Goal: Book appointment/travel/reservation

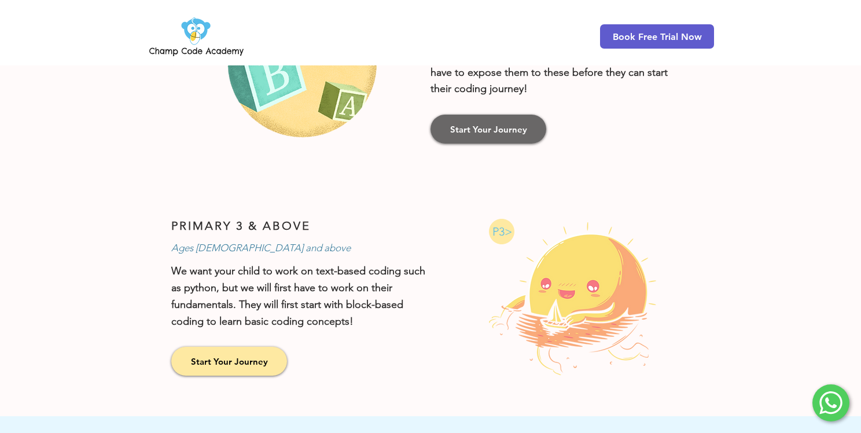
scroll to position [753, 0]
click at [472, 133] on link "Start Your Journey" at bounding box center [489, 129] width 116 height 29
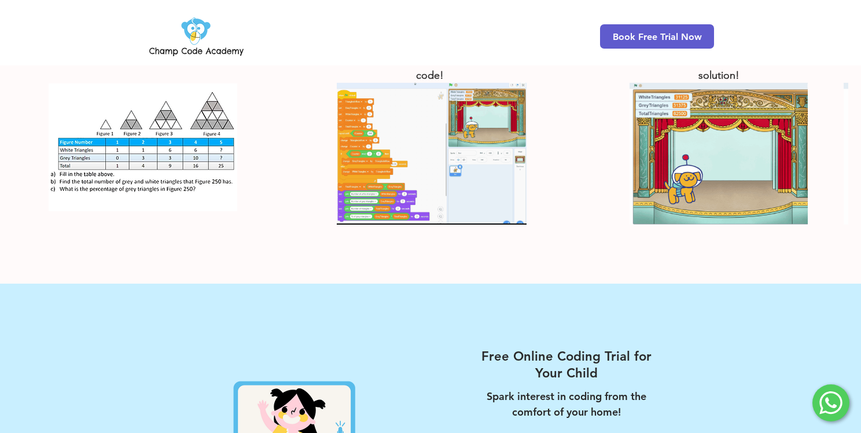
scroll to position [2189, 0]
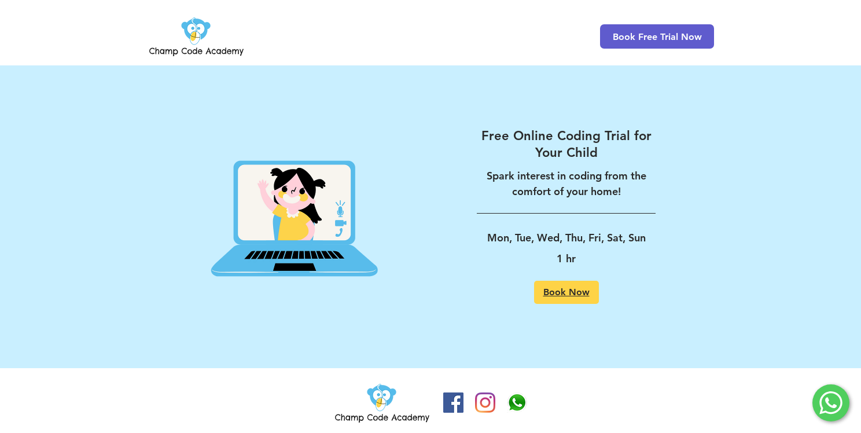
click at [567, 288] on span "Book Now" at bounding box center [567, 292] width 46 height 9
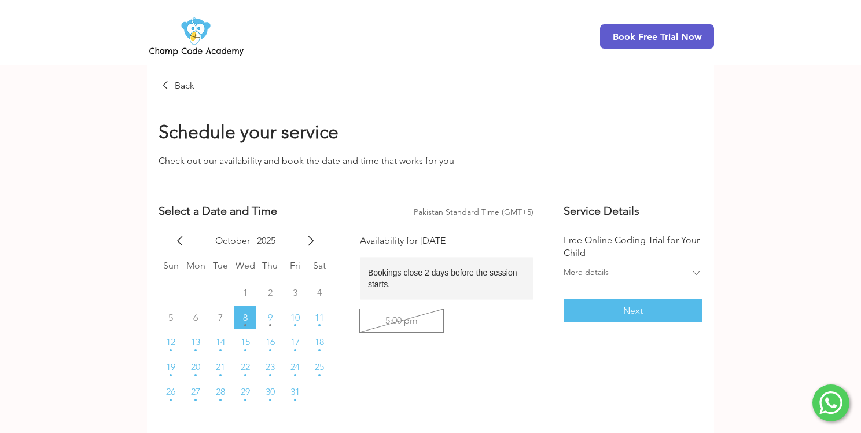
click at [431, 321] on div "5:00 pm" at bounding box center [447, 320] width 174 height 23
click at [694, 277] on icon "main content" at bounding box center [697, 273] width 12 height 12
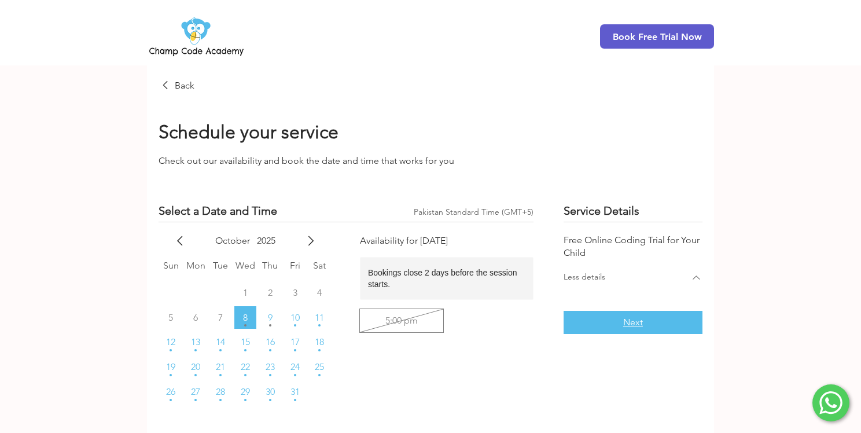
click at [686, 312] on button "Next" at bounding box center [633, 322] width 139 height 23
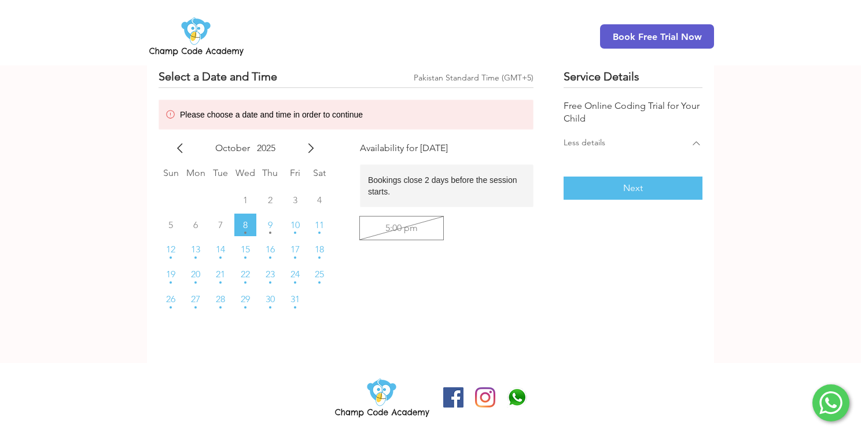
scroll to position [137, 0]
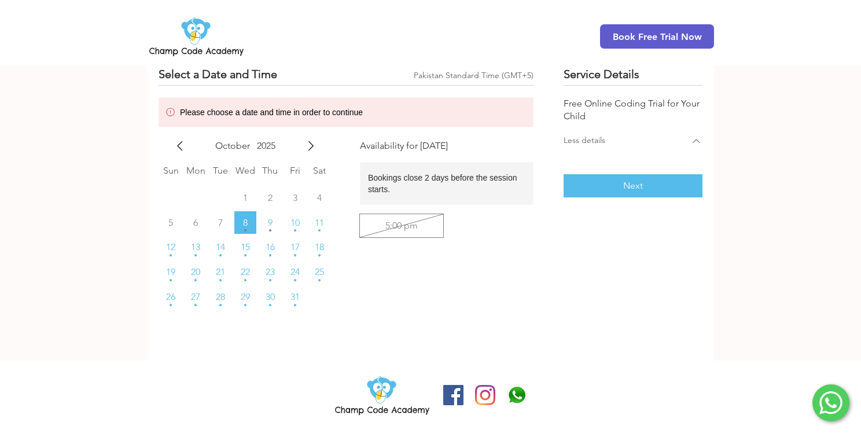
click at [208, 25] on img at bounding box center [196, 36] width 99 height 45
click at [199, 28] on img at bounding box center [196, 36] width 99 height 45
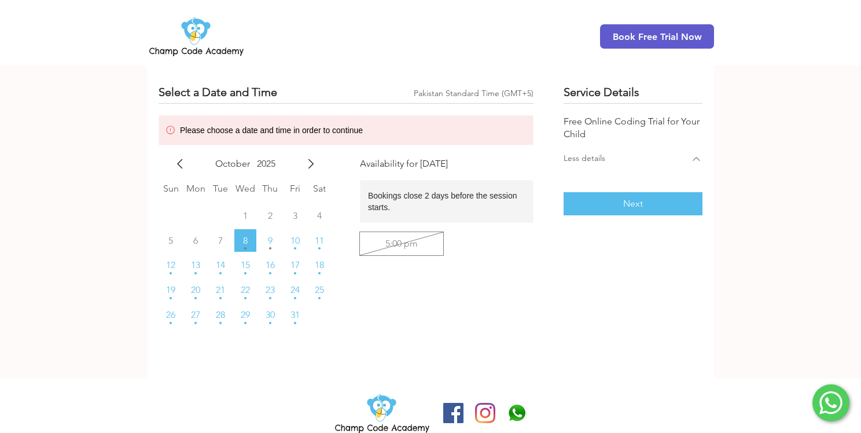
scroll to position [0, 0]
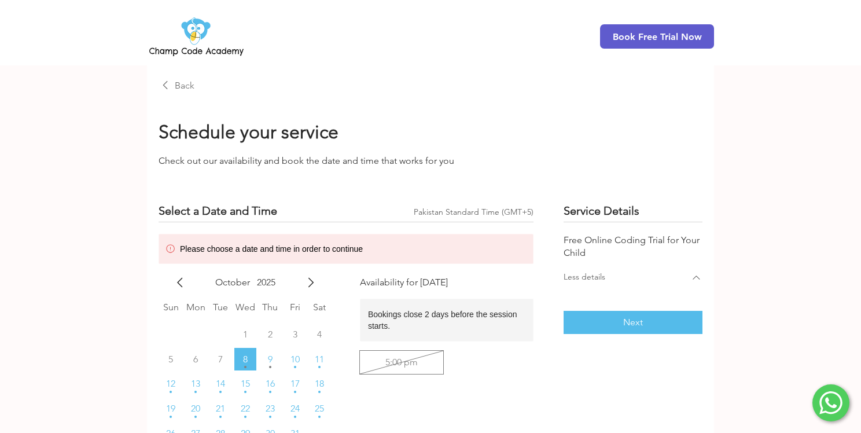
click at [180, 83] on span "Back" at bounding box center [185, 85] width 20 height 13
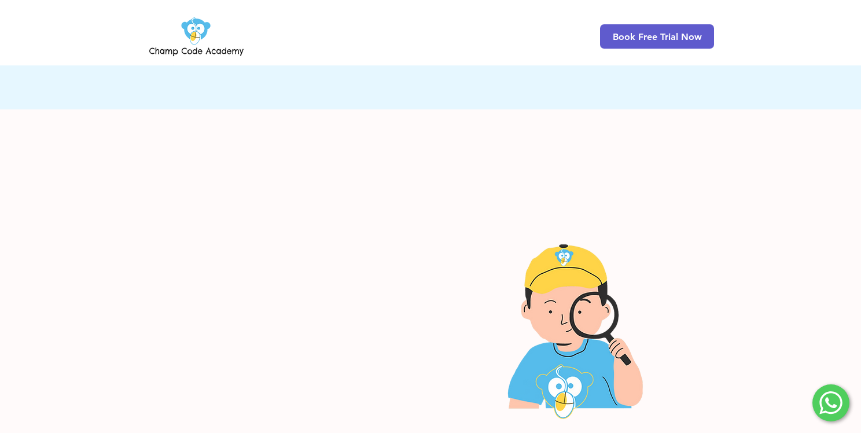
scroll to position [521, 0]
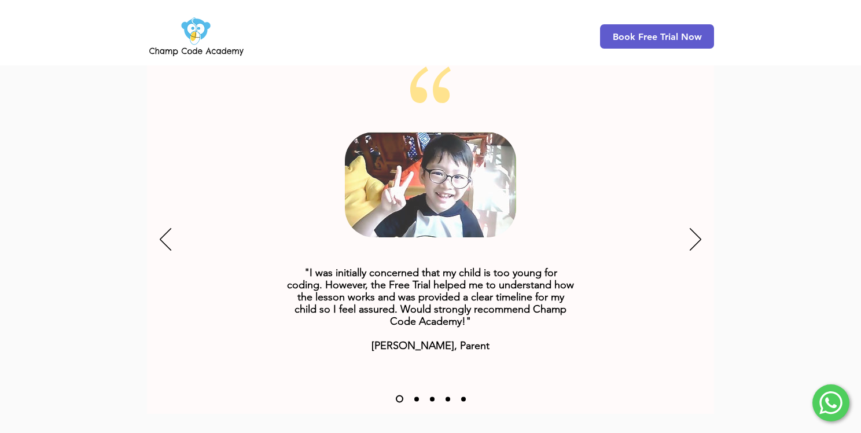
scroll to position [1447, 0]
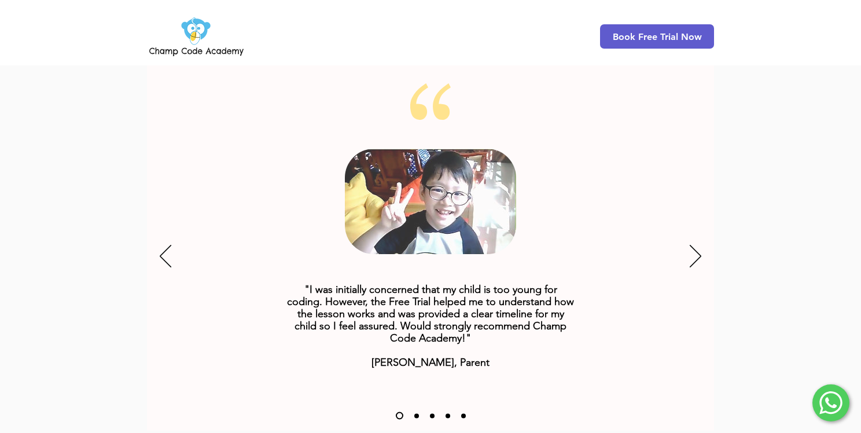
click at [705, 244] on div "Slideshow" at bounding box center [430, 256] width 567 height 347
click at [702, 247] on div "Slideshow" at bounding box center [430, 256] width 567 height 347
click at [702, 249] on div "Slideshow" at bounding box center [430, 256] width 567 height 347
click at [696, 251] on icon "Next" at bounding box center [696, 256] width 12 height 23
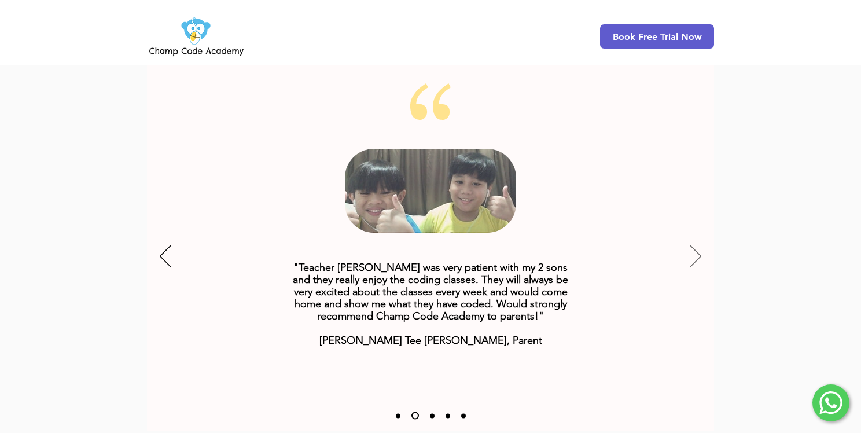
click at [696, 251] on icon "Next" at bounding box center [696, 256] width 12 height 23
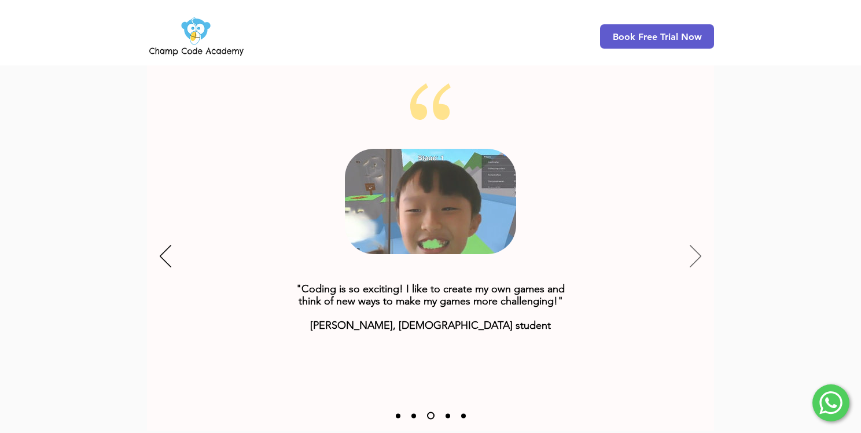
click at [696, 251] on icon "Next" at bounding box center [696, 256] width 12 height 23
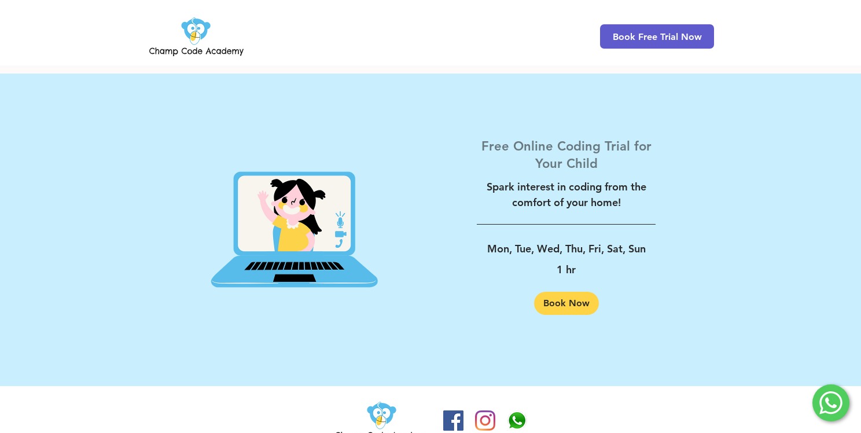
scroll to position [1862, 0]
